Goal: Information Seeking & Learning: Understand process/instructions

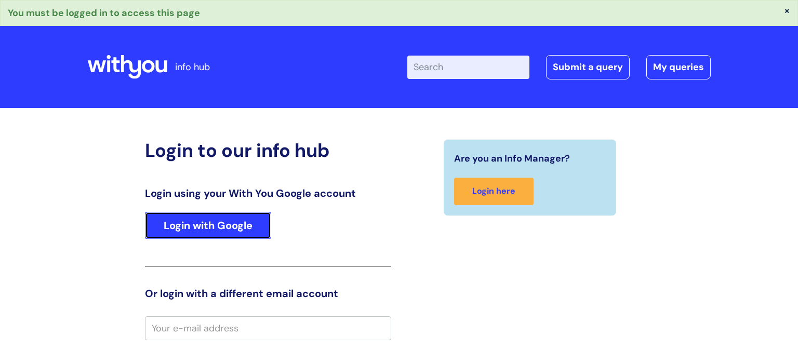
click at [237, 226] on link "Login with Google" at bounding box center [208, 225] width 126 height 27
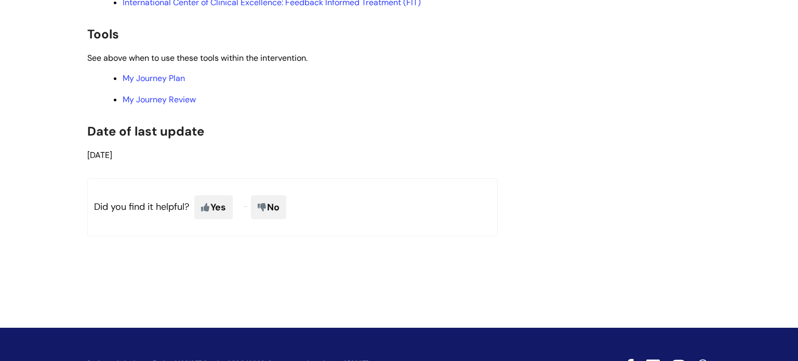
scroll to position [2338, 0]
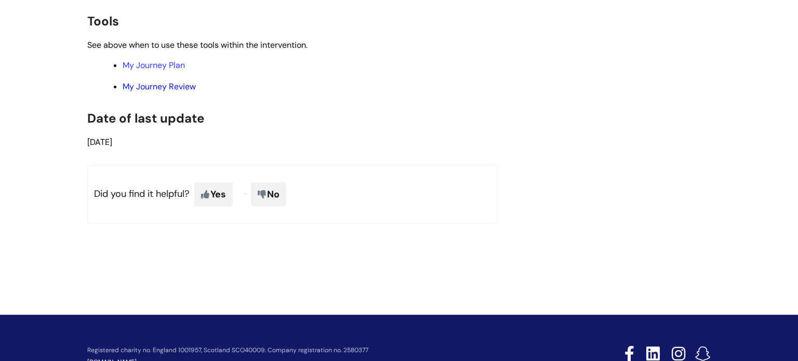
click at [162, 92] on link "My Journey Review" at bounding box center [159, 86] width 73 height 11
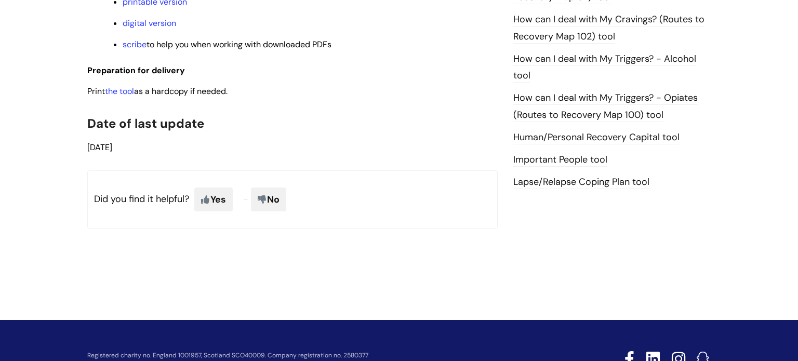
scroll to position [466, 0]
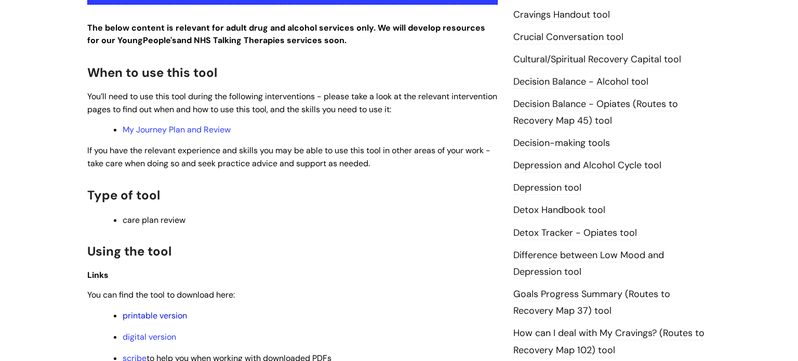
click at [126, 319] on link "printable version" at bounding box center [155, 315] width 64 height 11
